Goal: Transaction & Acquisition: Subscribe to service/newsletter

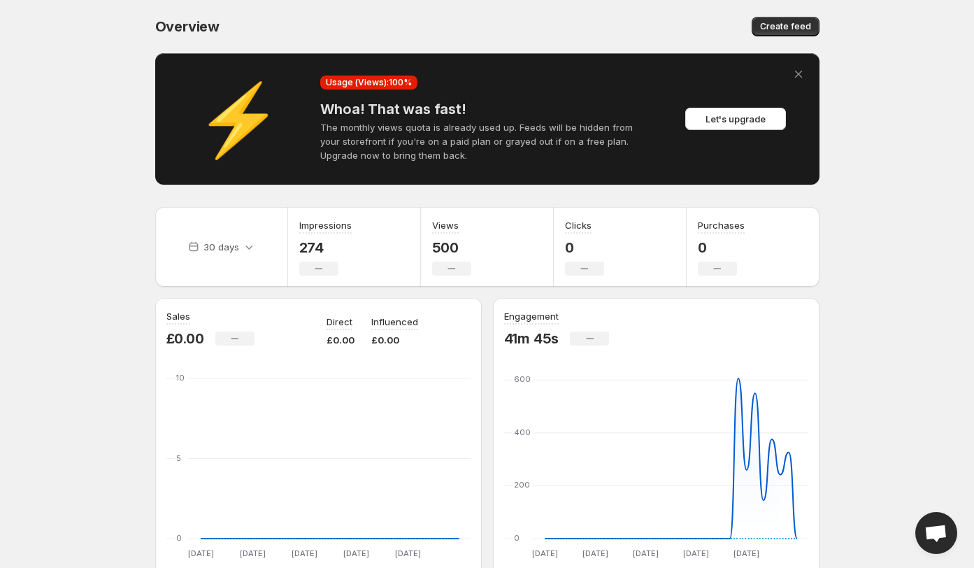
click at [739, 134] on div "Let's upgrade" at bounding box center [735, 118] width 140 height 87
click at [725, 118] on span "Let's upgrade" at bounding box center [735, 119] width 60 height 14
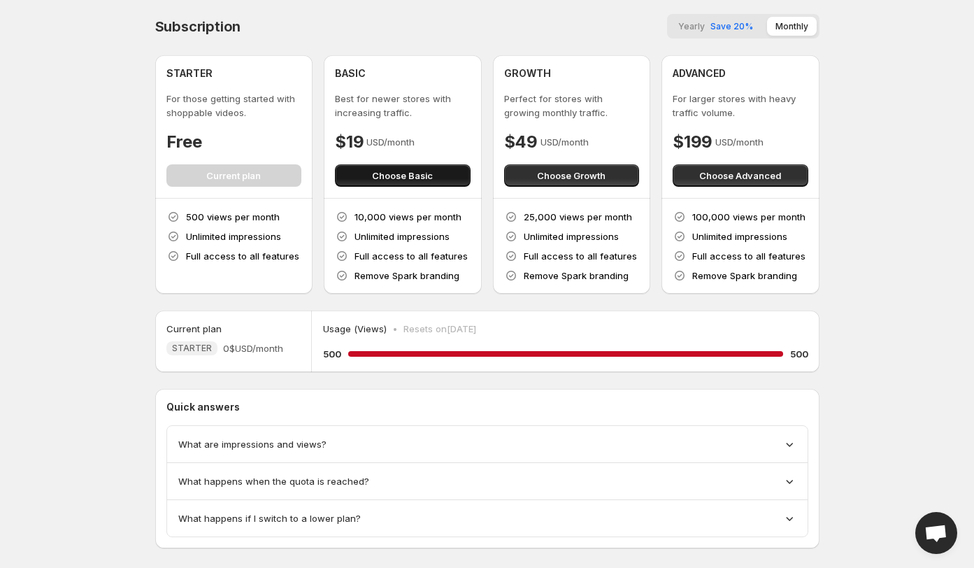
click at [425, 166] on button "Choose Basic" at bounding box center [403, 175] width 136 height 22
